Goal: Information Seeking & Learning: Learn about a topic

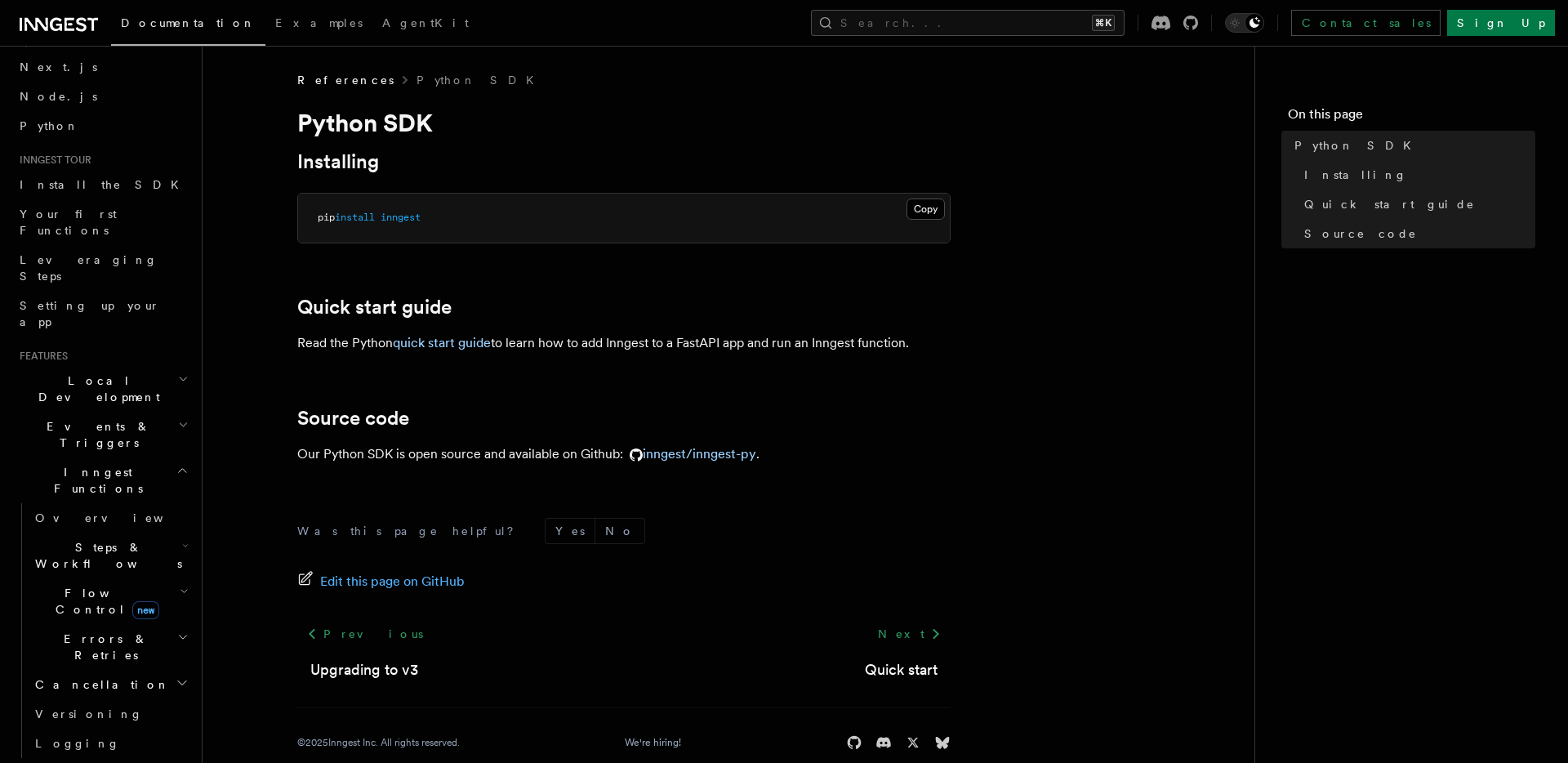
scroll to position [57, 0]
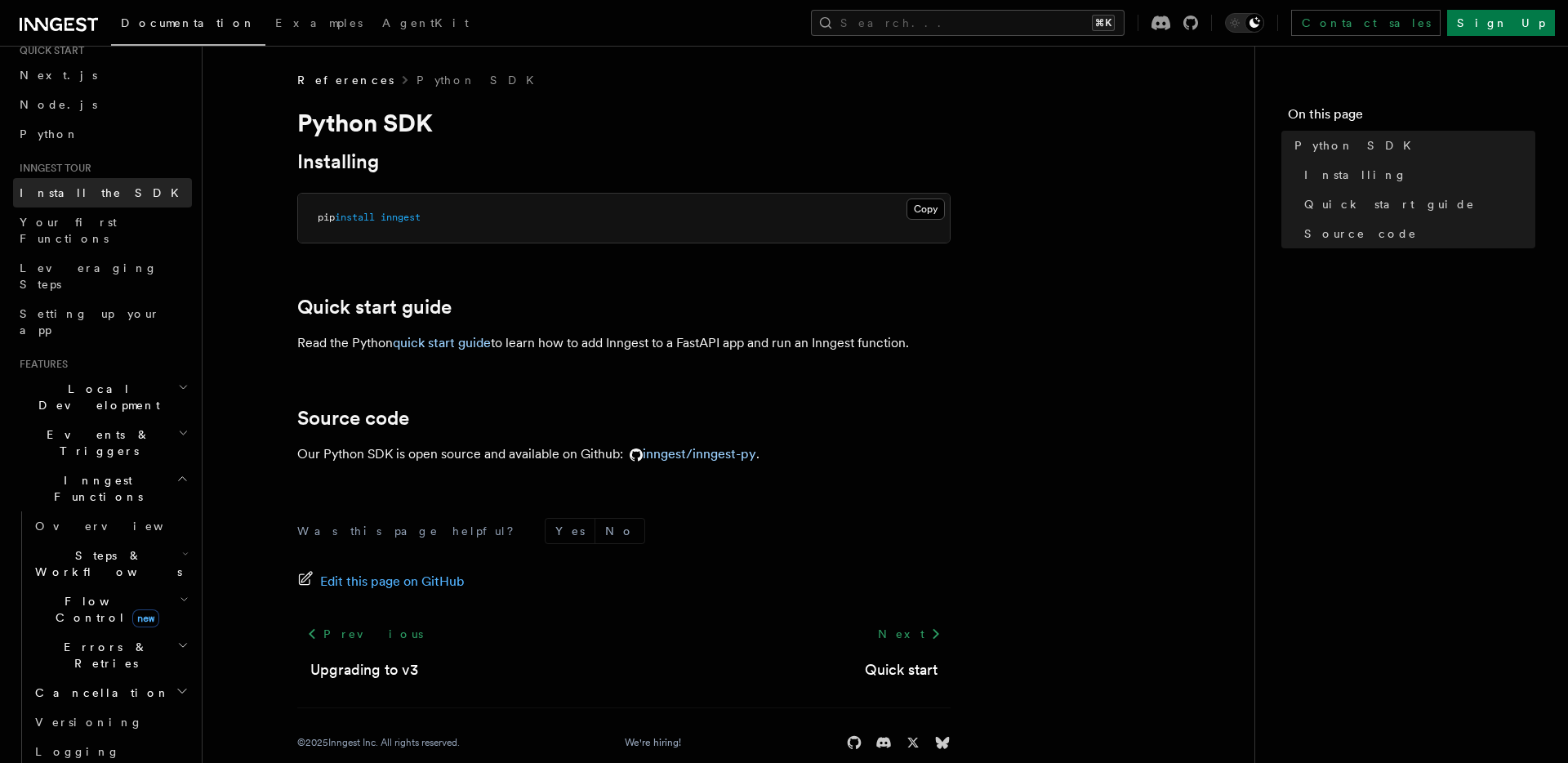
click at [81, 193] on span "Install the SDK" at bounding box center [104, 192] width 169 height 13
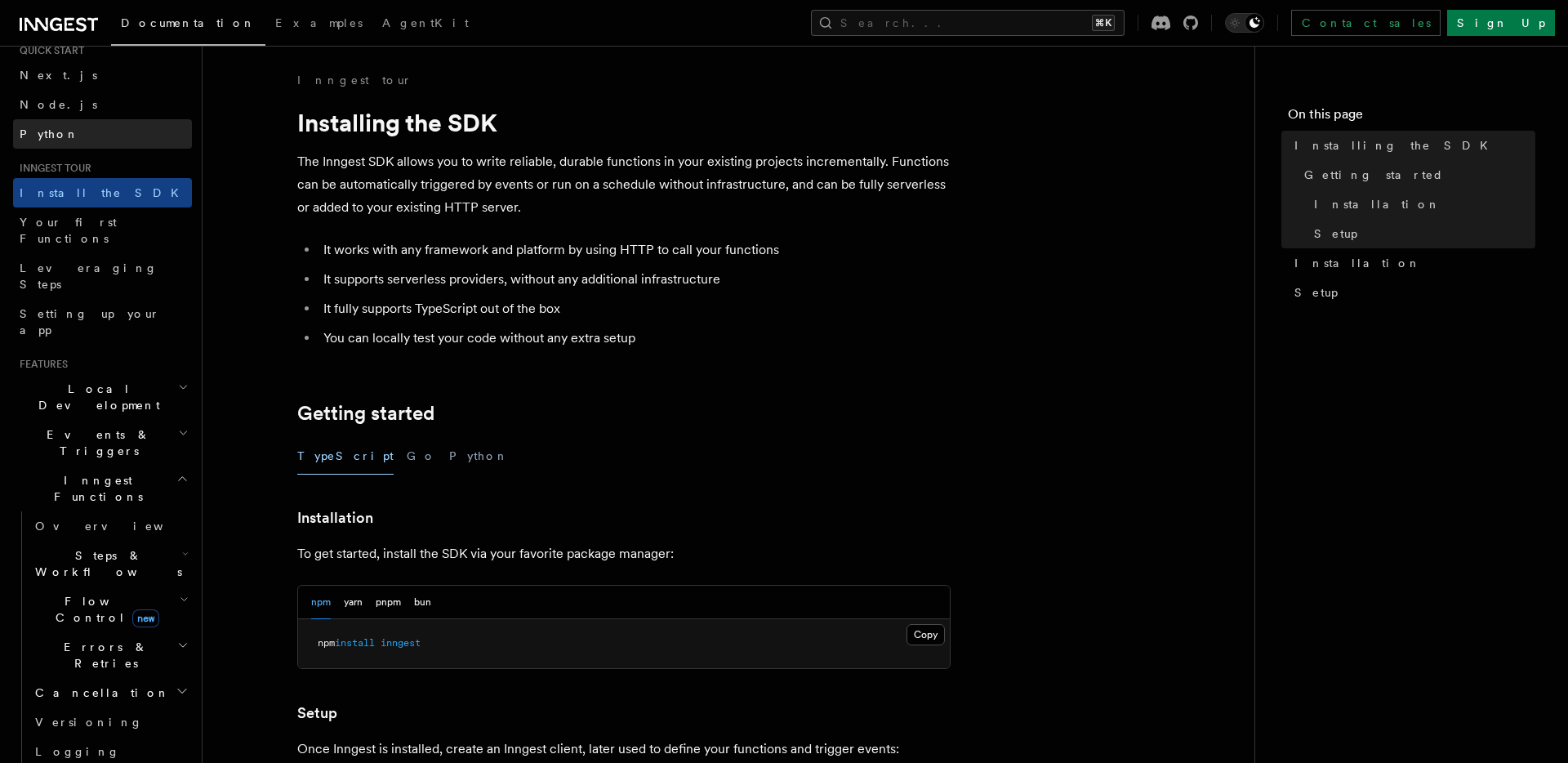
click at [54, 132] on span "Python" at bounding box center [49, 134] width 60 height 13
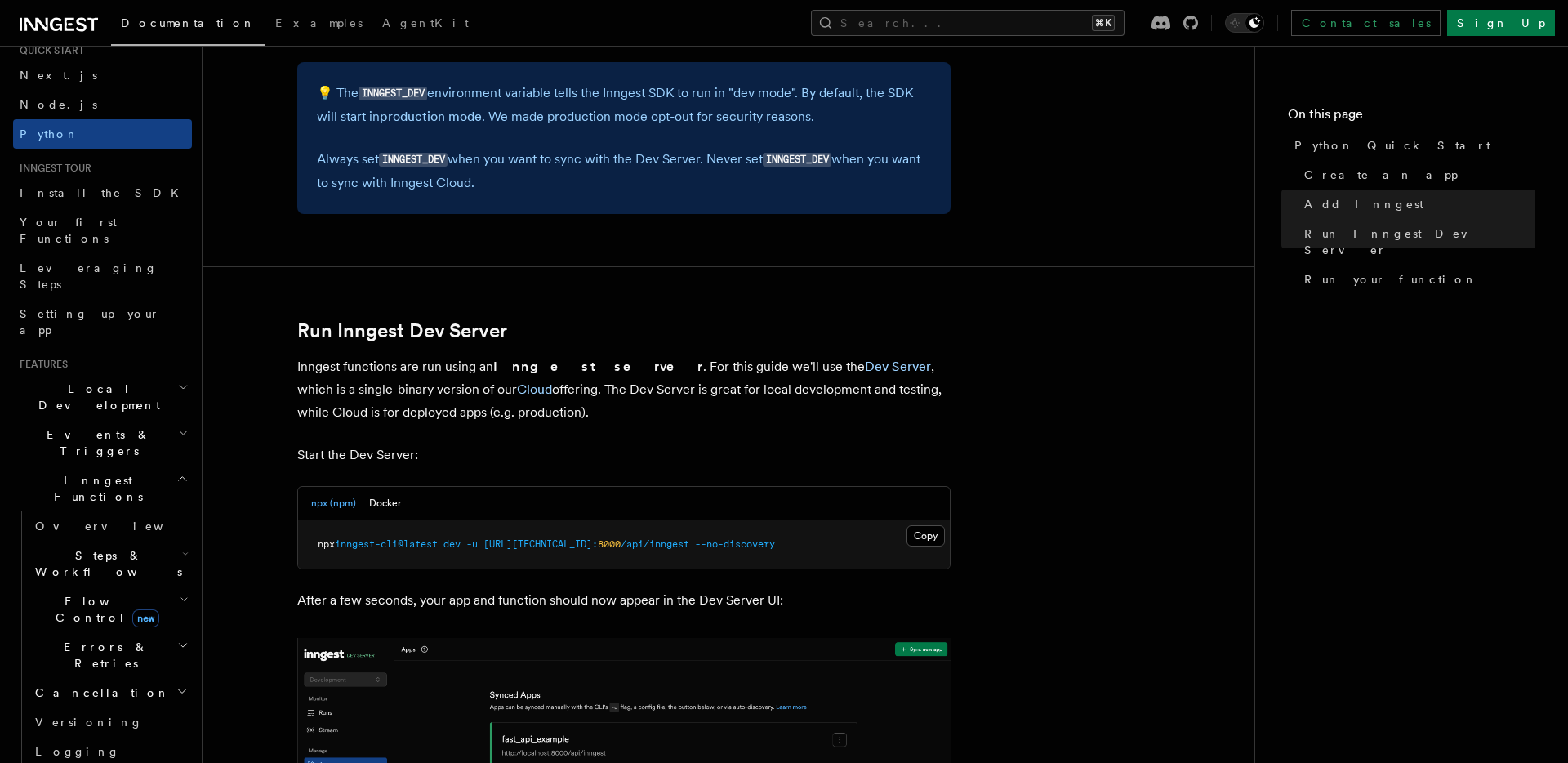
scroll to position [1756, 0]
click at [391, 494] on button "Docker" at bounding box center [385, 501] width 32 height 34
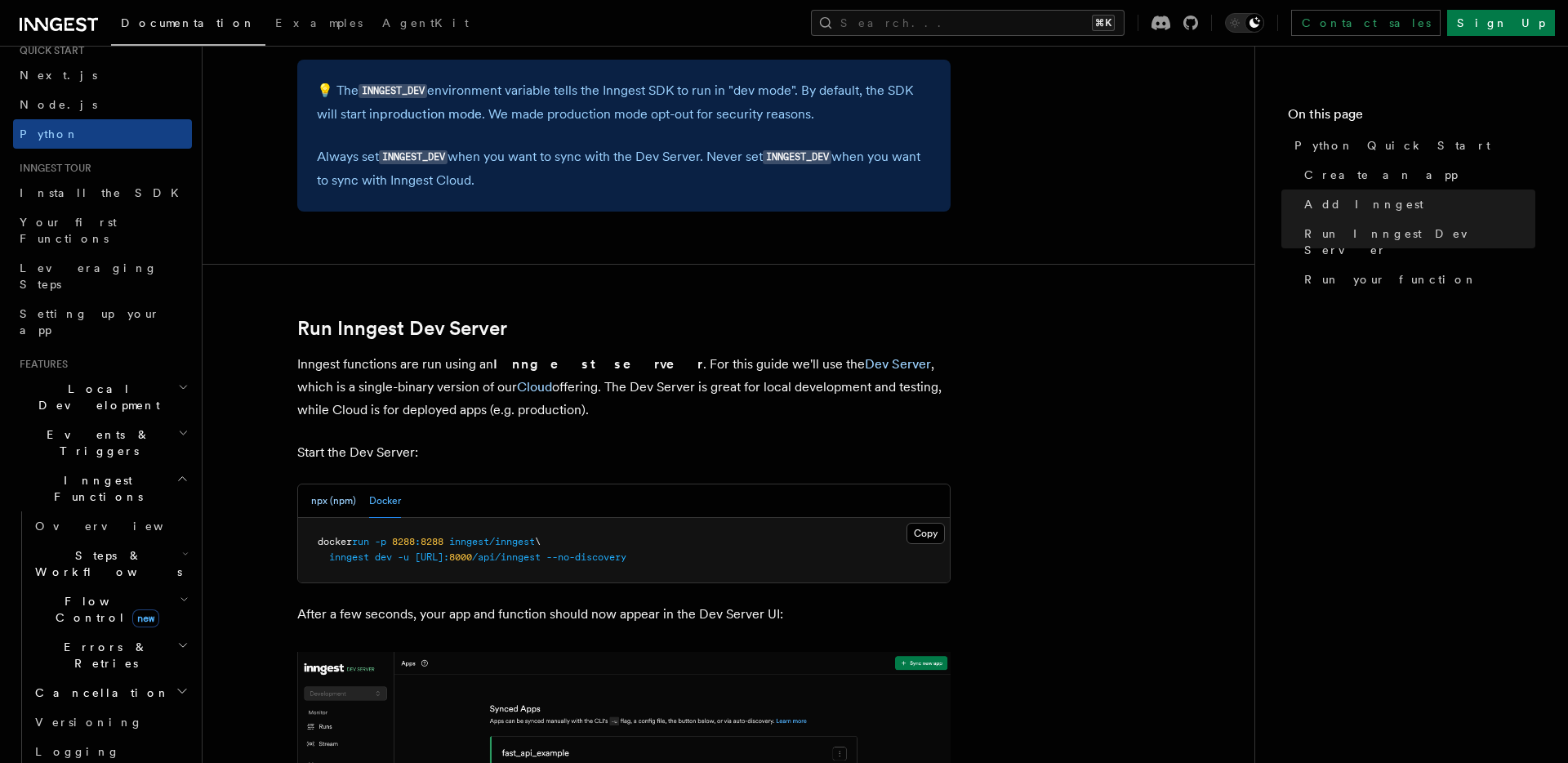
click at [340, 506] on button "npx (npm)" at bounding box center [333, 501] width 45 height 34
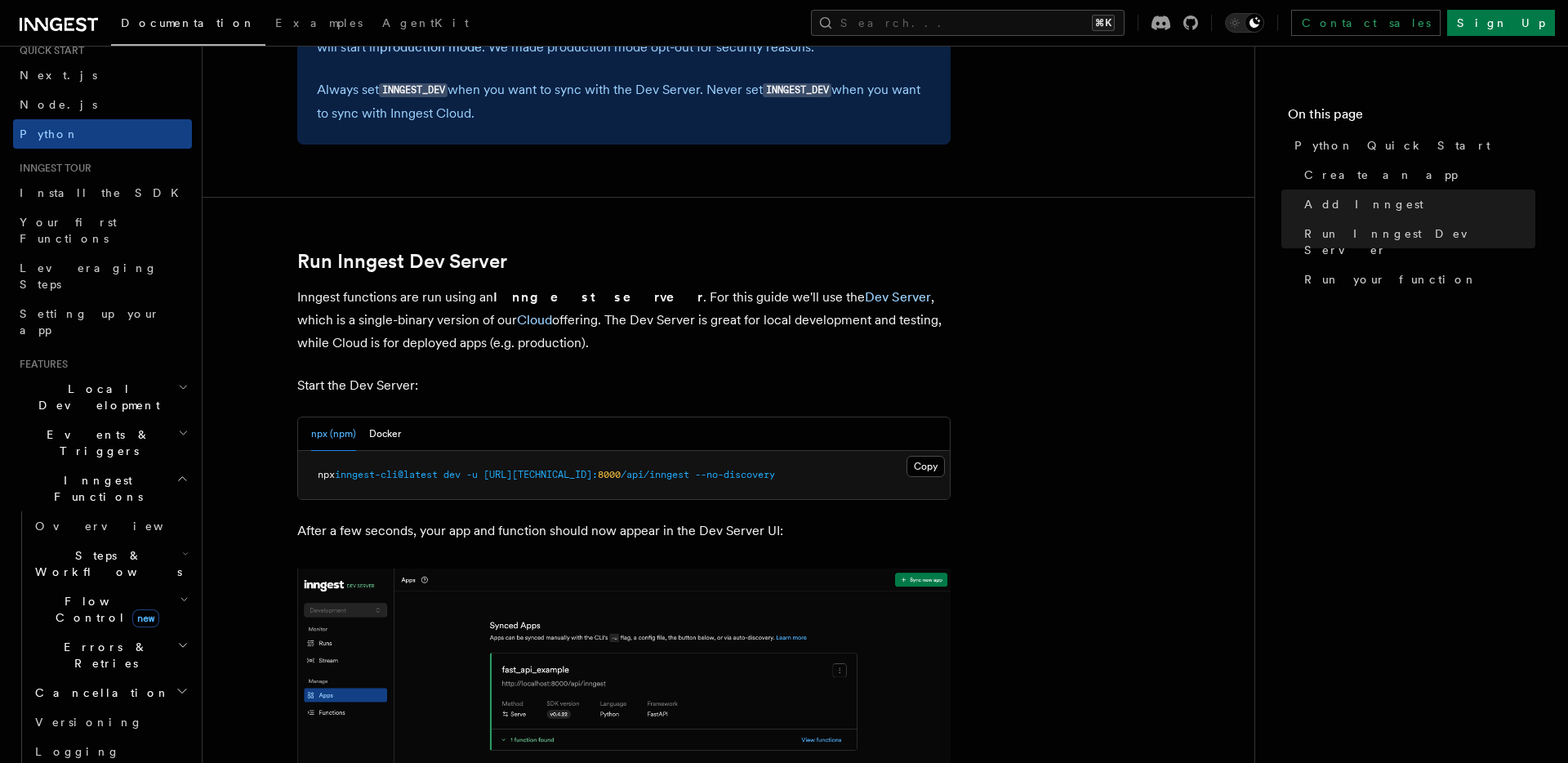
scroll to position [1825, 0]
click at [1004, 483] on article "Quick start Python Quick Start This guide will teach you how to add Inngest to …" at bounding box center [728, 276] width 999 height 4058
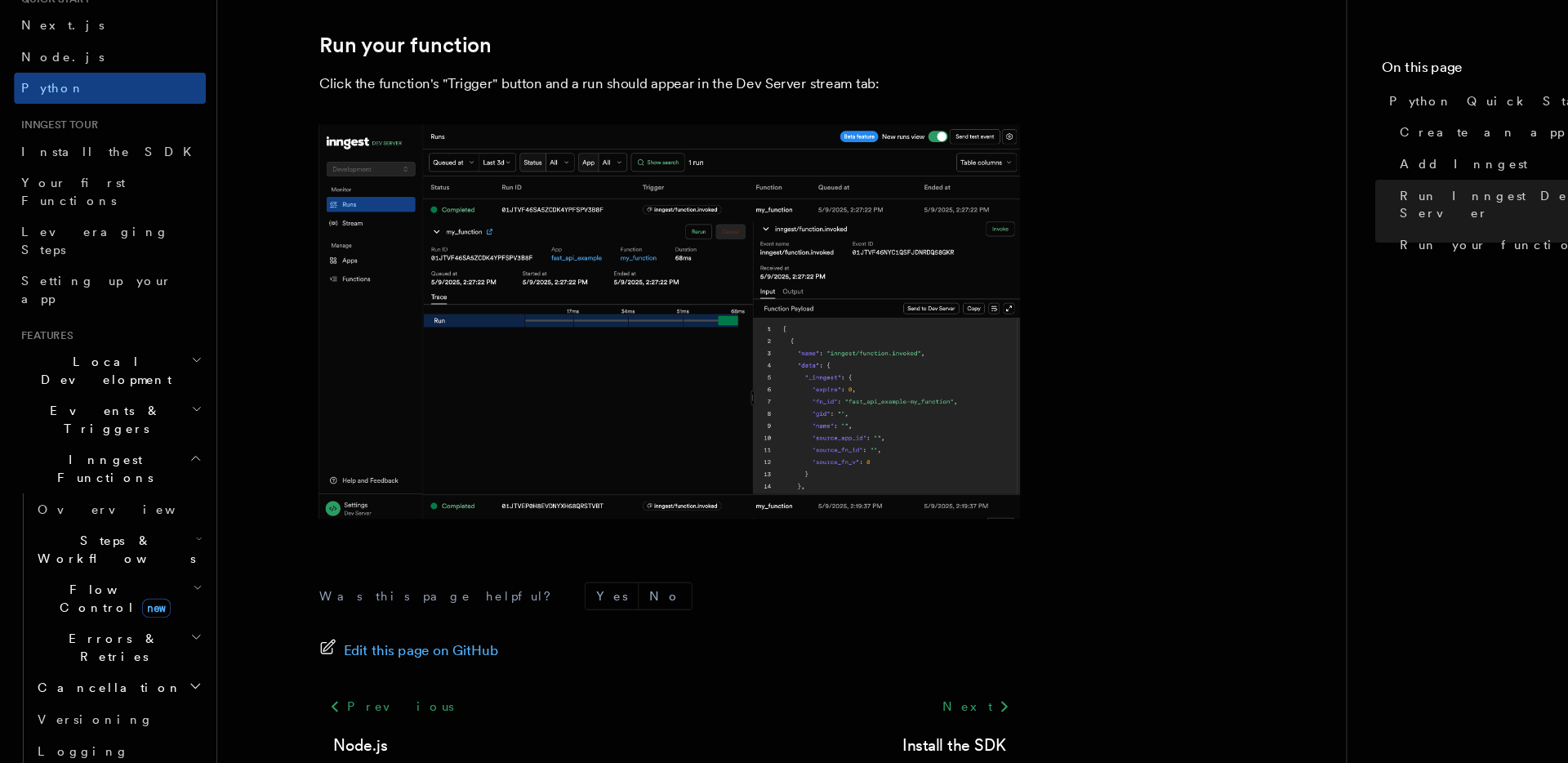
scroll to position [3367, 0]
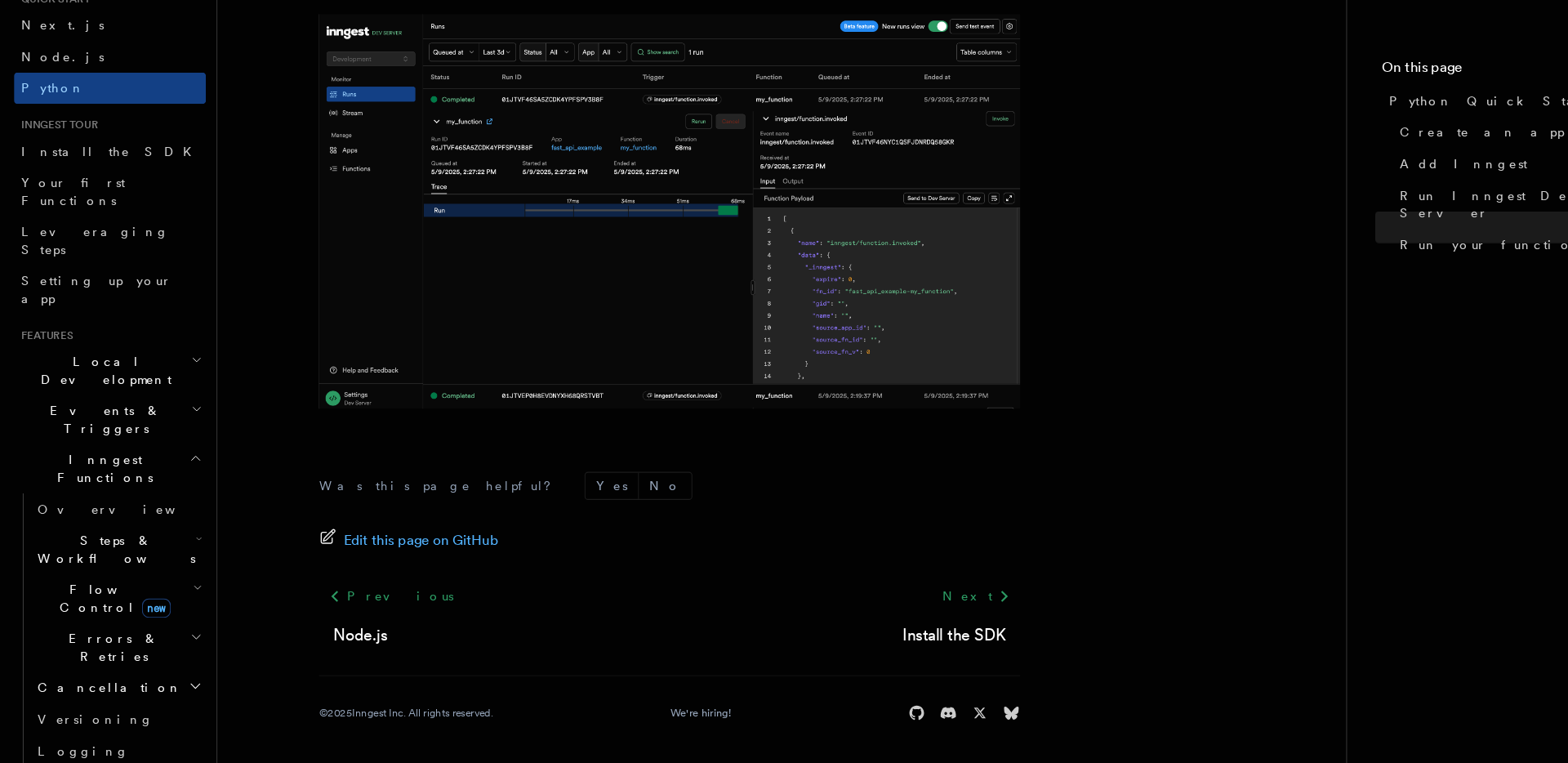
click at [109, 381] on span "Local Development" at bounding box center [96, 397] width 165 height 33
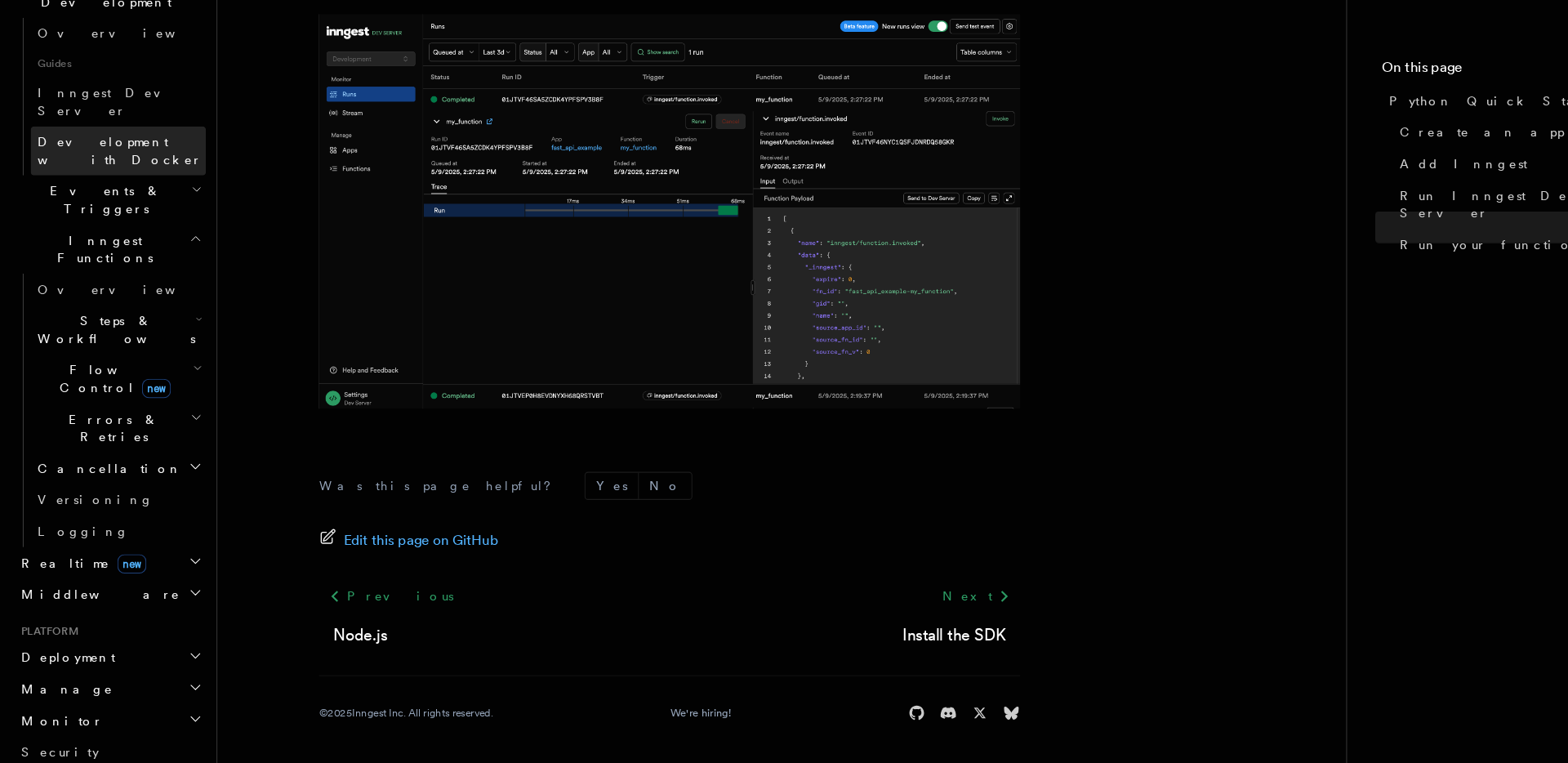
scroll to position [416, 0]
click at [132, 554] on h2 "Realtime new" at bounding box center [102, 569] width 179 height 29
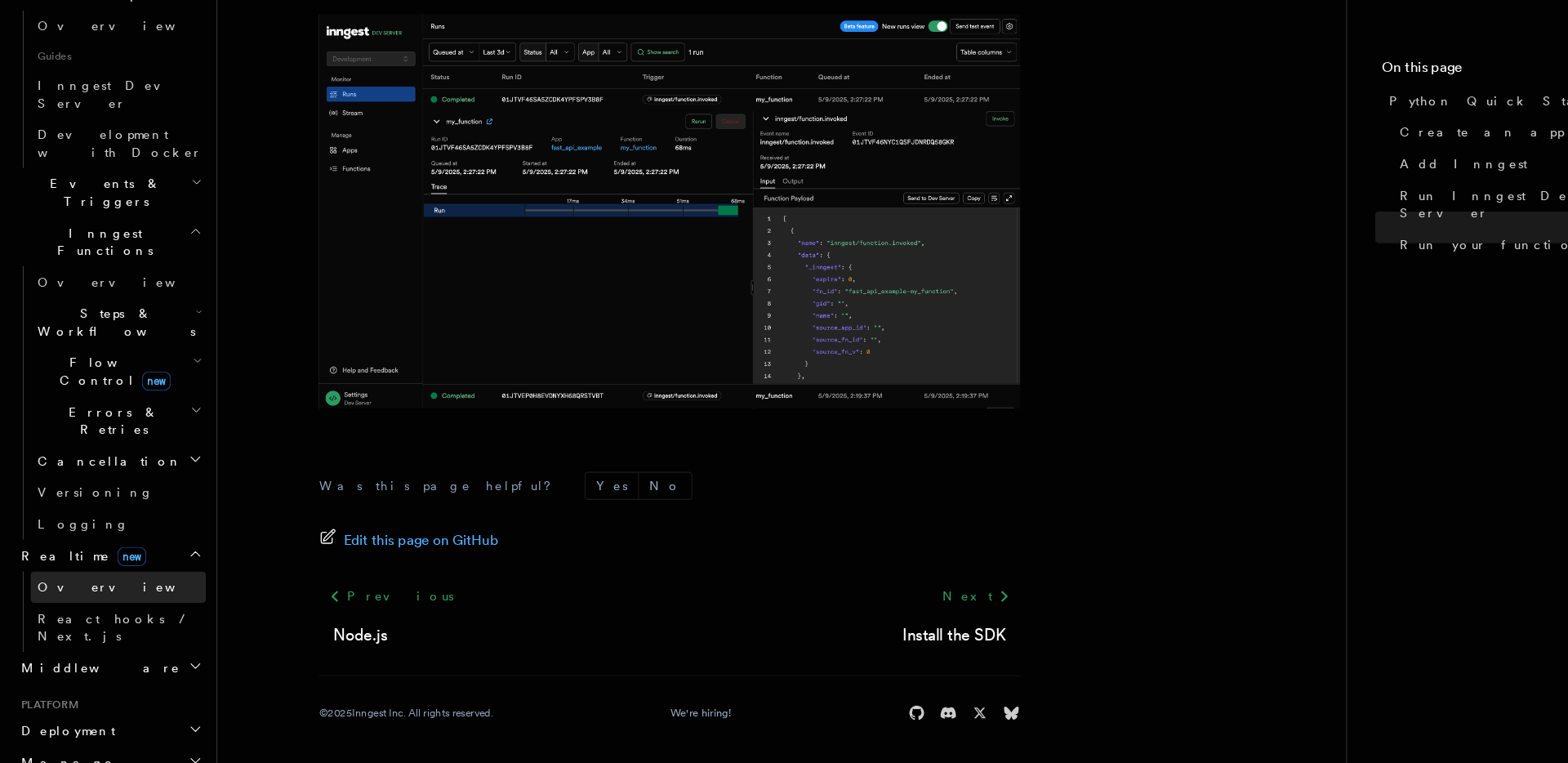
click at [74, 592] on span "Overview" at bounding box center [119, 598] width 169 height 13
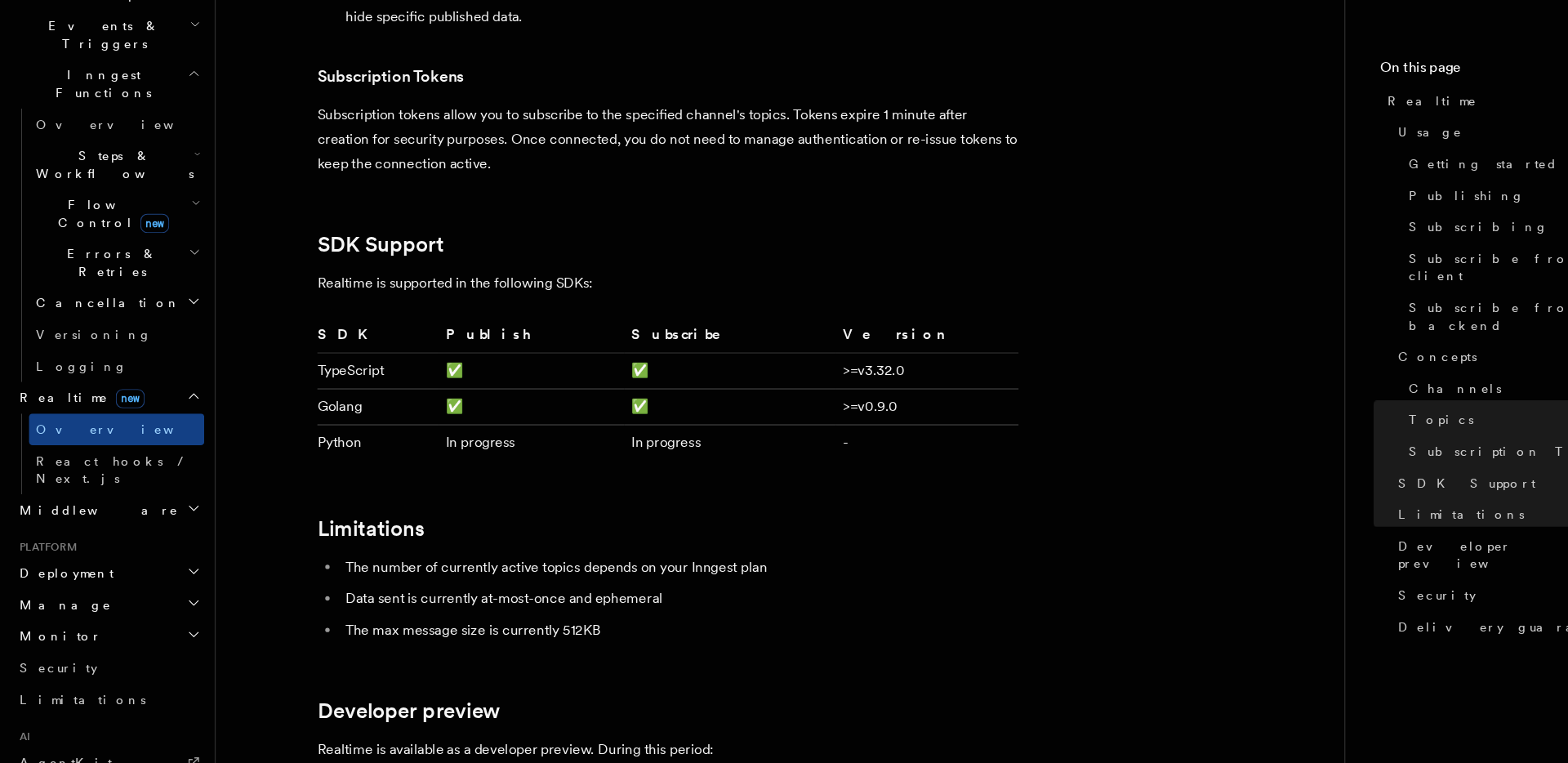
scroll to position [4729, 0]
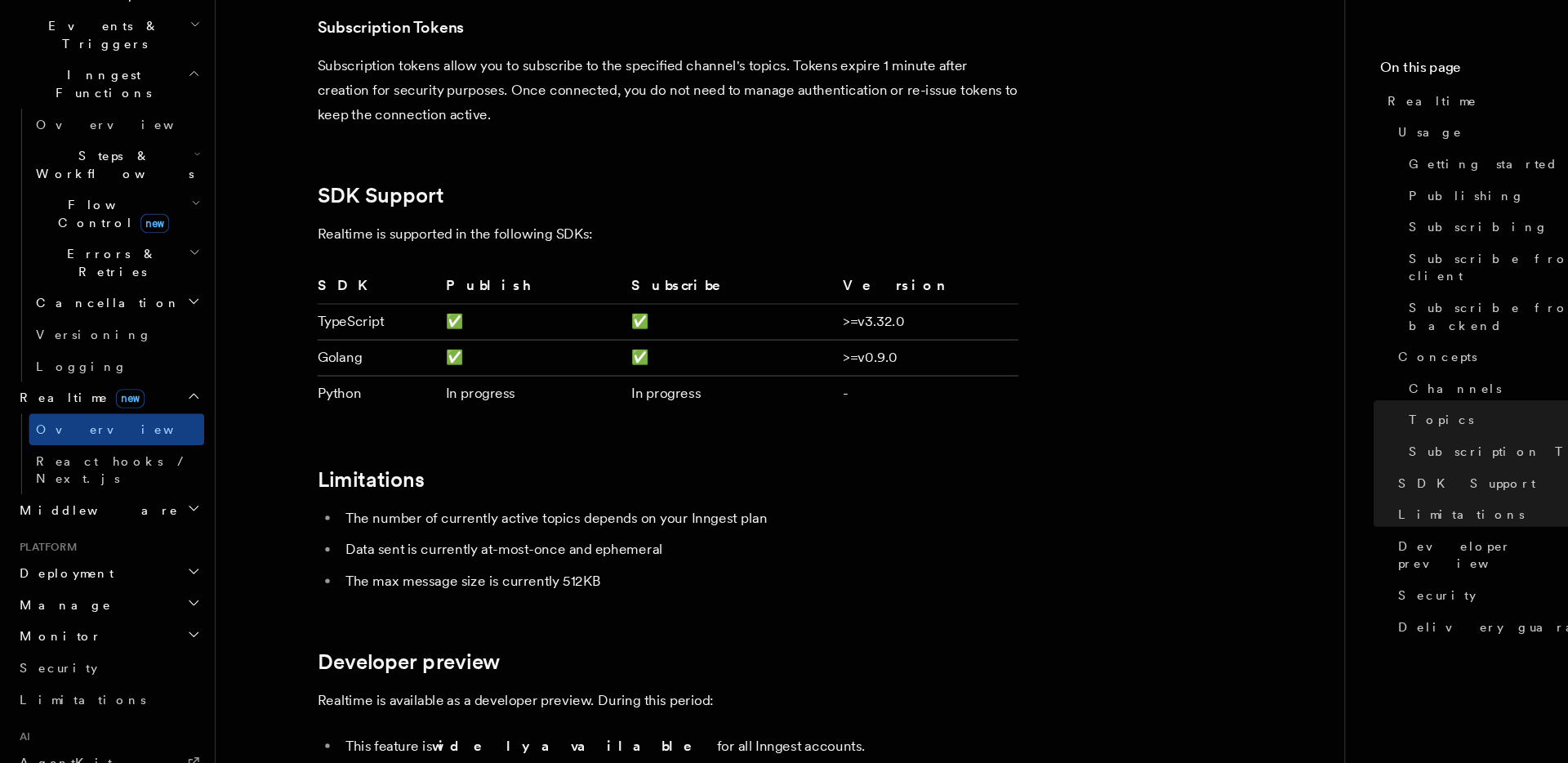
click at [163, 512] on h2 "Middleware" at bounding box center [102, 527] width 179 height 29
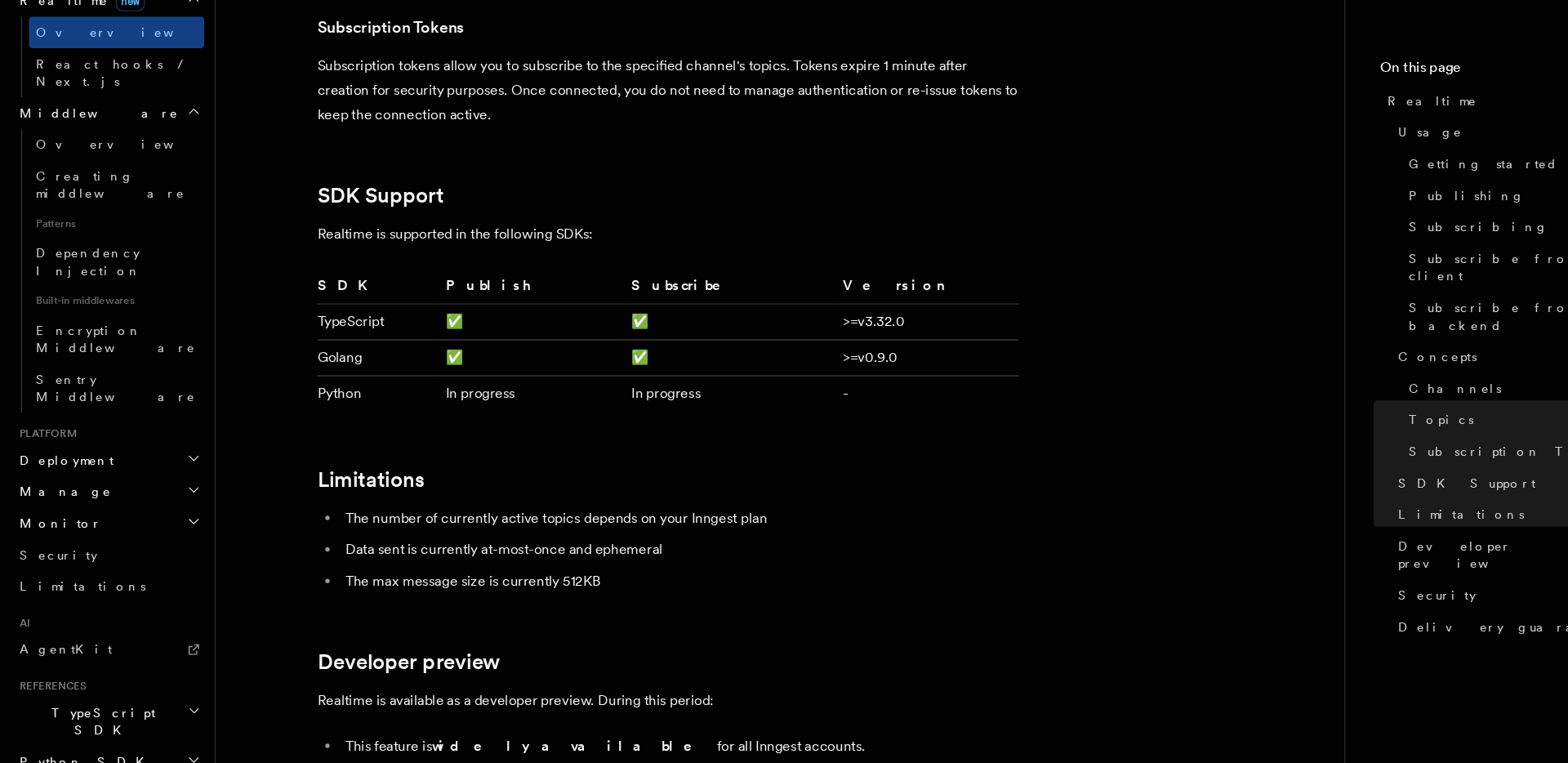
scroll to position [801, 0]
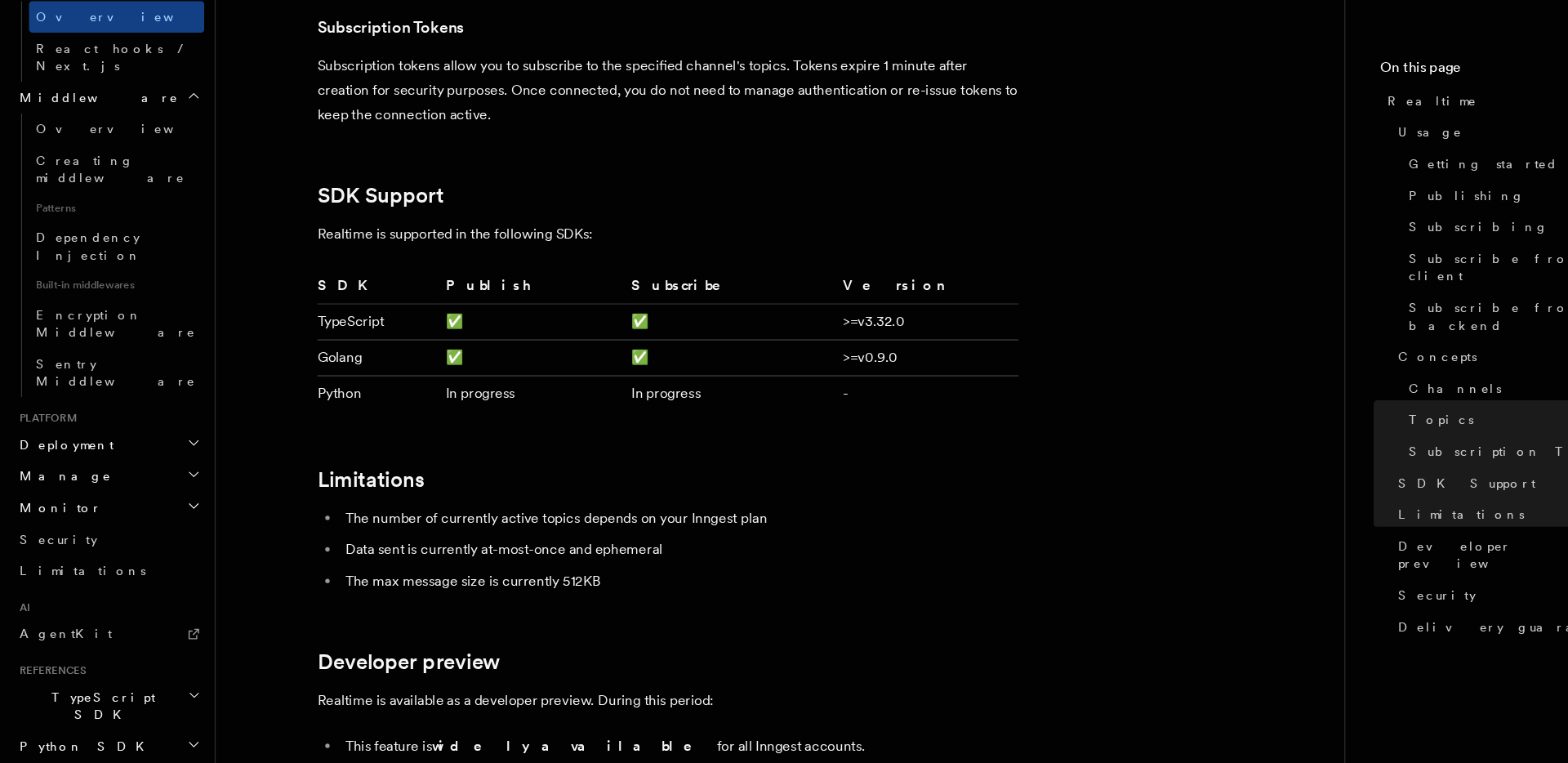
click at [159, 732] on h2 "Python SDK" at bounding box center [102, 747] width 179 height 29
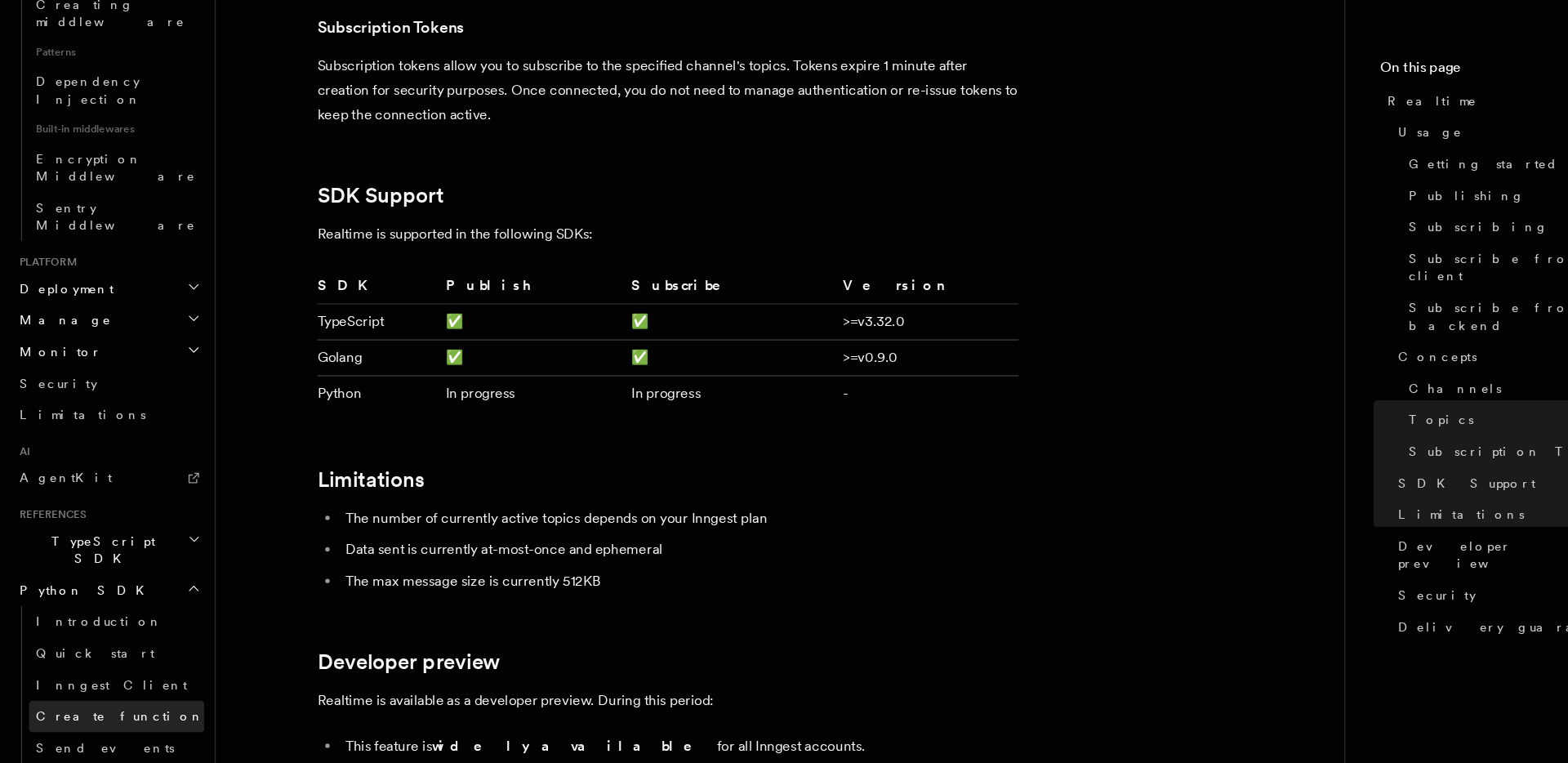
scroll to position [946, 0]
